Goal: Transaction & Acquisition: Purchase product/service

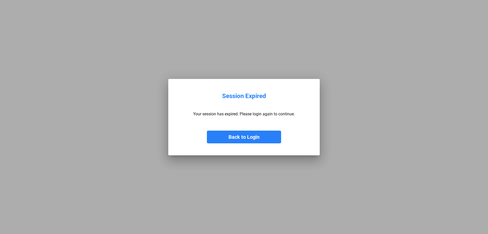
click at [225, 142] on button "Back to Login" at bounding box center [244, 136] width 74 height 13
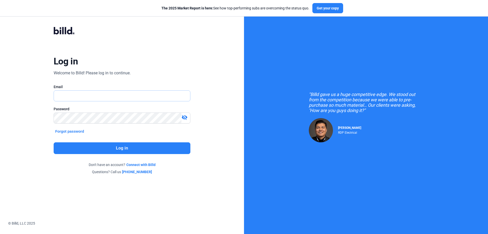
type input "[PERSON_NAME][EMAIL_ADDRESS][DOMAIN_NAME]"
click at [145, 150] on button "Log in" at bounding box center [122, 148] width 137 height 12
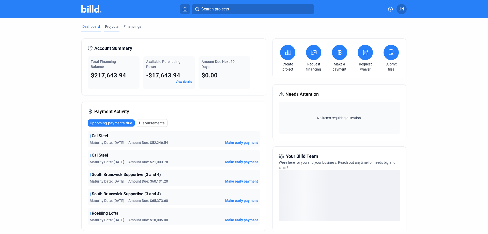
click at [110, 28] on div "Projects" at bounding box center [111, 26] width 13 height 5
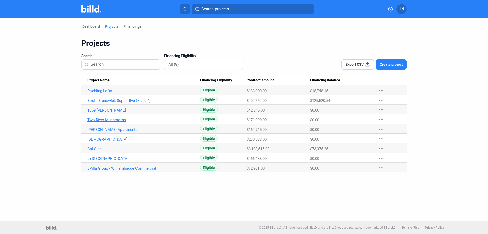
click at [100, 118] on link "Two River Mushrooms" at bounding box center [143, 119] width 113 height 5
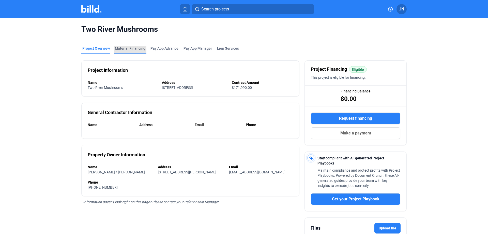
click at [132, 49] on div "Material Financing" at bounding box center [130, 48] width 31 height 5
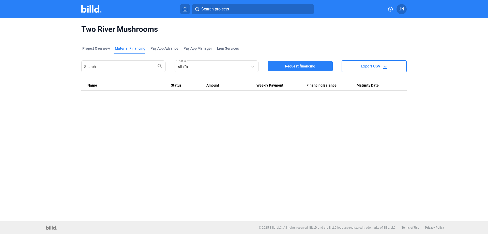
click at [291, 66] on span "Request financing" at bounding box center [300, 66] width 31 height 5
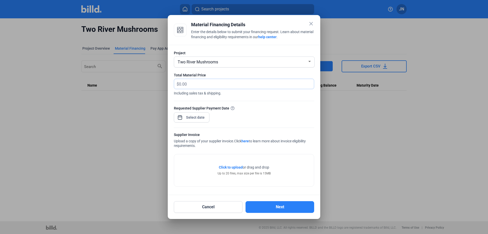
drag, startPoint x: 193, startPoint y: 85, endPoint x: 152, endPoint y: 87, distance: 40.2
click at [153, 86] on div "close Material Financing Details Enter the details below to submit your financi…" at bounding box center [244, 117] width 488 height 234
type input "25,928.40"
click at [178, 118] on span "Open calendar" at bounding box center [180, 115] width 12 height 12
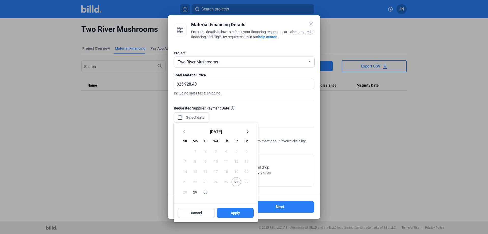
click at [274, 101] on div at bounding box center [244, 117] width 488 height 234
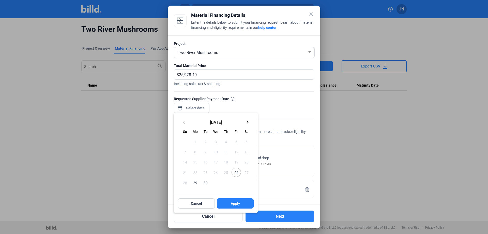
click at [193, 106] on div "close Material Financing Details Enter the details below to submit your financi…" at bounding box center [244, 117] width 488 height 234
click at [189, 182] on span "28" at bounding box center [185, 182] width 9 height 9
click at [193, 182] on span "29" at bounding box center [195, 182] width 9 height 9
click at [236, 202] on span "Apply" at bounding box center [235, 203] width 9 height 5
type input "[DATE]"
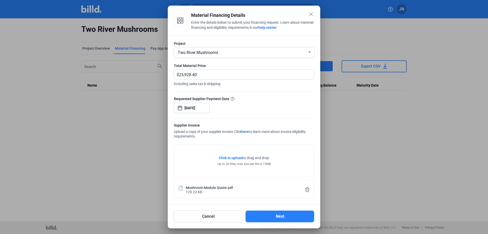
click at [255, 107] on div "Requested Supplier Payment Date [DATE]" at bounding box center [244, 107] width 140 height 22
click at [275, 218] on button "Next" at bounding box center [280, 216] width 69 height 12
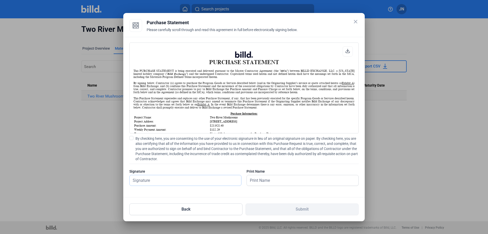
click at [165, 179] on input "text" at bounding box center [186, 180] width 112 height 10
type input "[PERSON_NAME]"
click at [276, 180] on input "[PERSON_NAME]" at bounding box center [300, 180] width 106 height 10
click at [294, 158] on span "By checking here, you are consenting to the use of your electronic signature in…" at bounding box center [247, 148] width 223 height 25
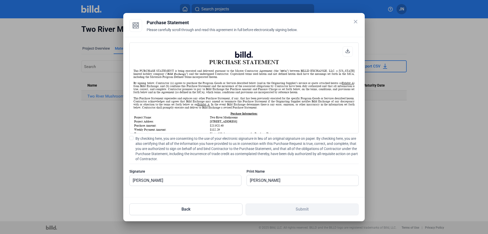
click at [0, 0] on input "By checking here, you are consenting to the use of your electronic signature in…" at bounding box center [0, 0] width 0 height 0
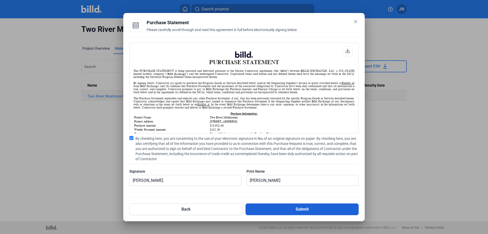
click at [294, 208] on button "Submit" at bounding box center [302, 209] width 113 height 12
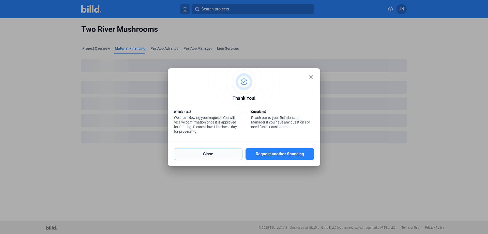
click at [217, 155] on button "Close" at bounding box center [208, 154] width 69 height 12
